Goal: Information Seeking & Learning: Learn about a topic

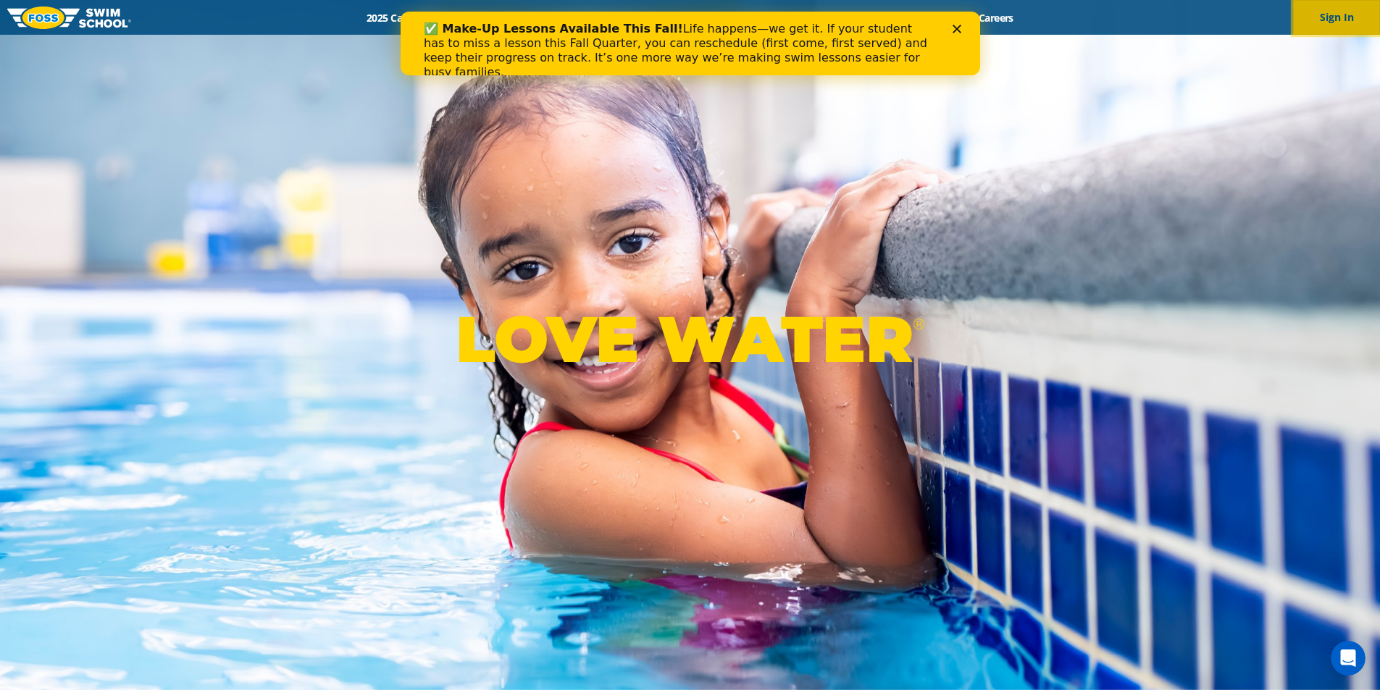
click at [1333, 10] on button "Sign In" at bounding box center [1336, 17] width 87 height 35
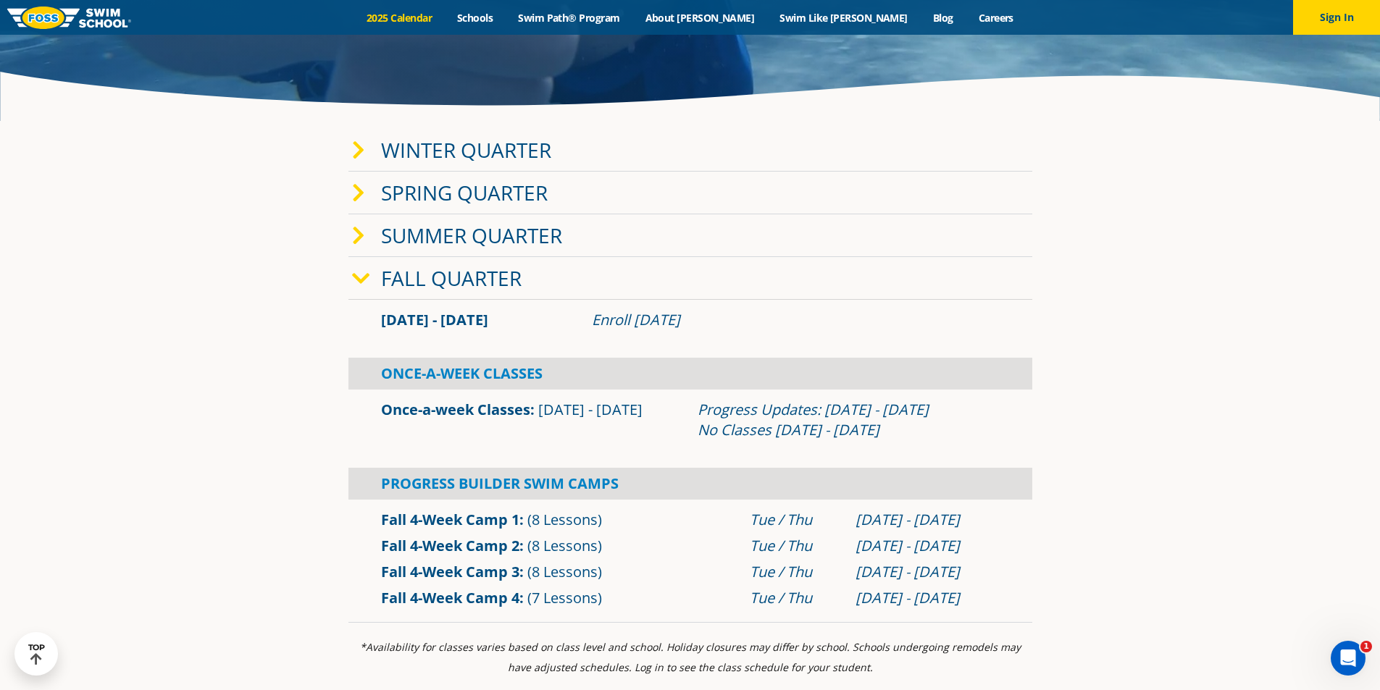
click at [483, 286] on link "Fall Quarter" at bounding box center [451, 278] width 141 height 28
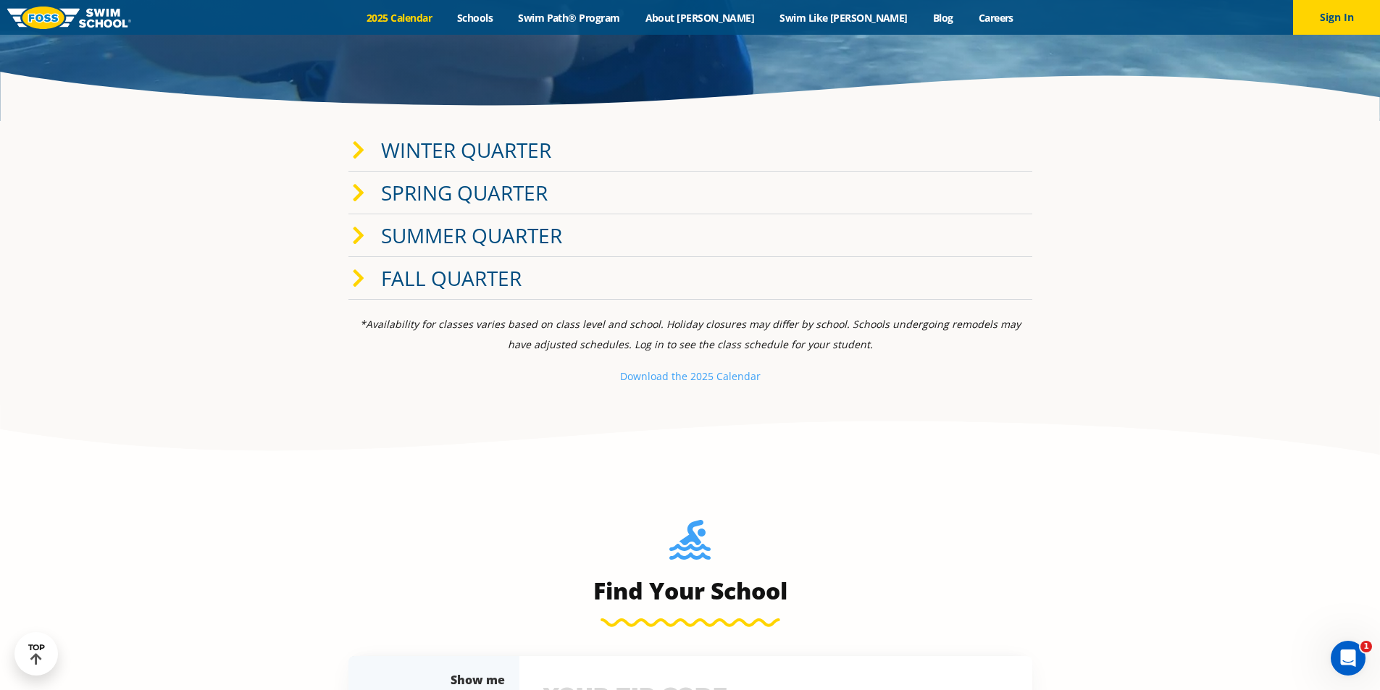
click at [483, 286] on link "Fall Quarter" at bounding box center [451, 278] width 141 height 28
click at [486, 149] on link "Winter Quarter" at bounding box center [466, 150] width 170 height 28
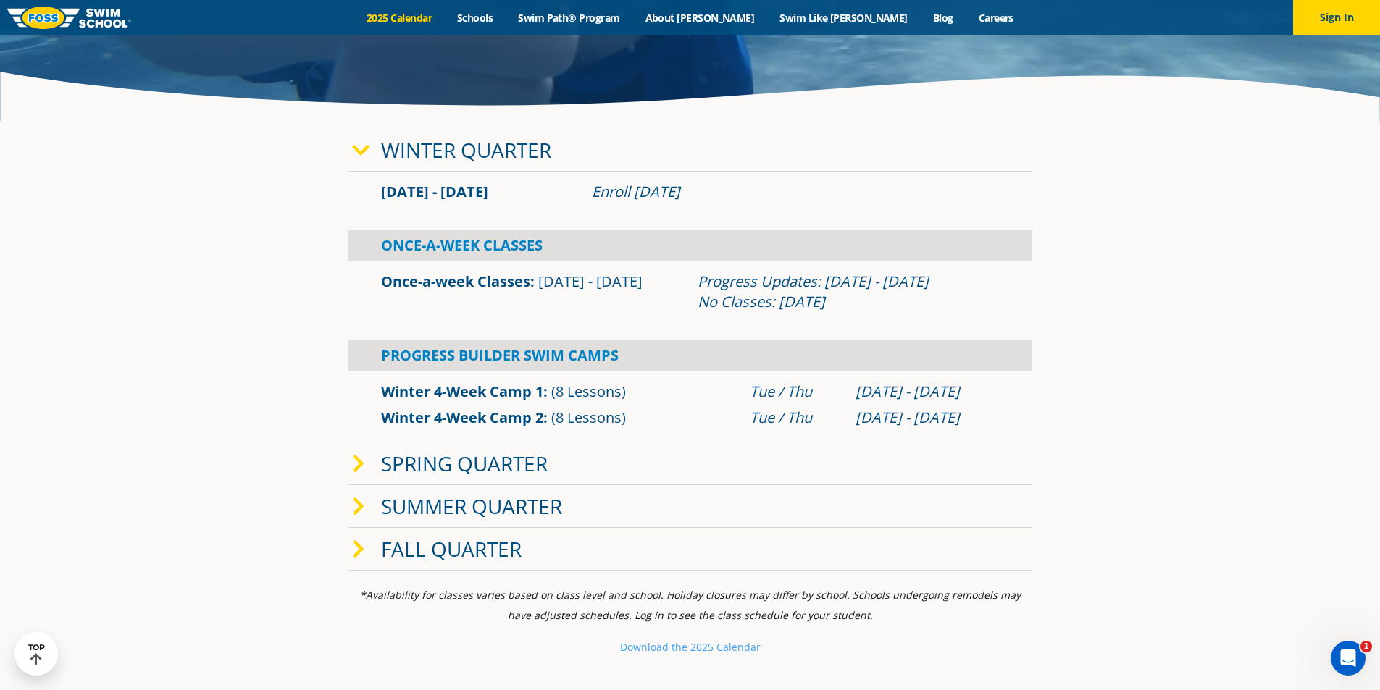
click at [488, 545] on link "Fall Quarter" at bounding box center [451, 549] width 141 height 28
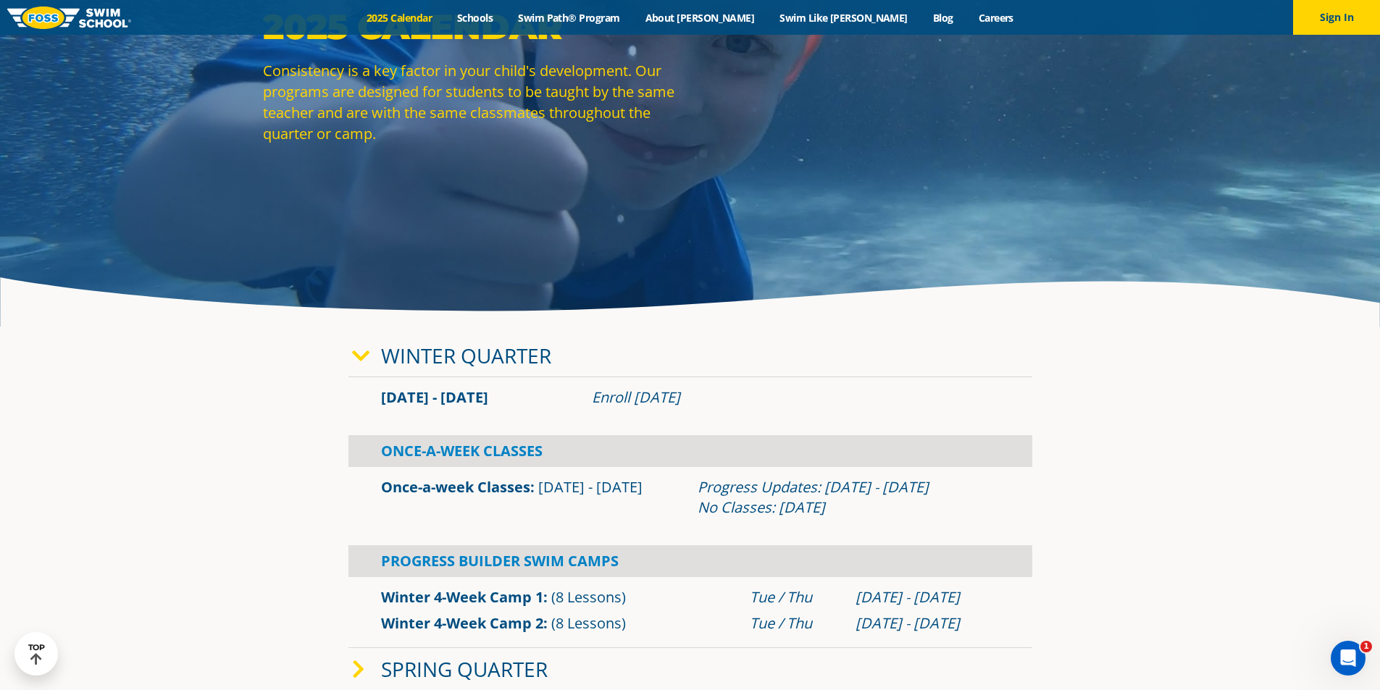
scroll to position [145, 0]
